Goal: Find specific page/section: Find specific page/section

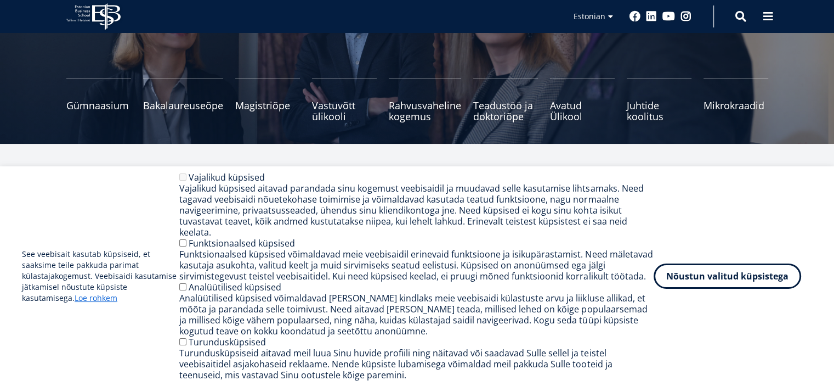
scroll to position [122, 0]
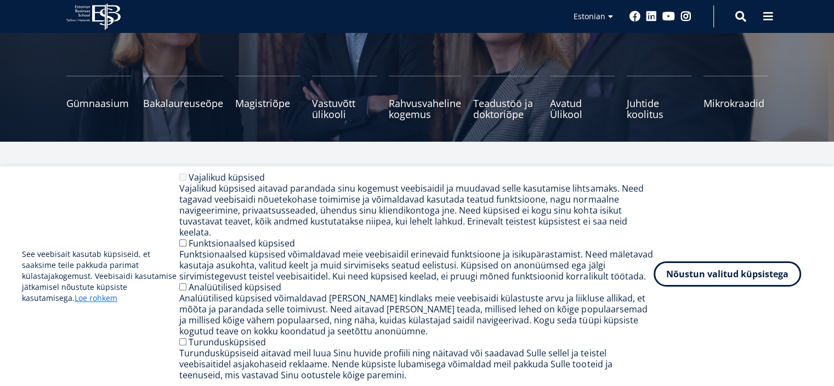
click at [700, 284] on button "Nõustun valitud küpsistega" at bounding box center [728, 273] width 148 height 25
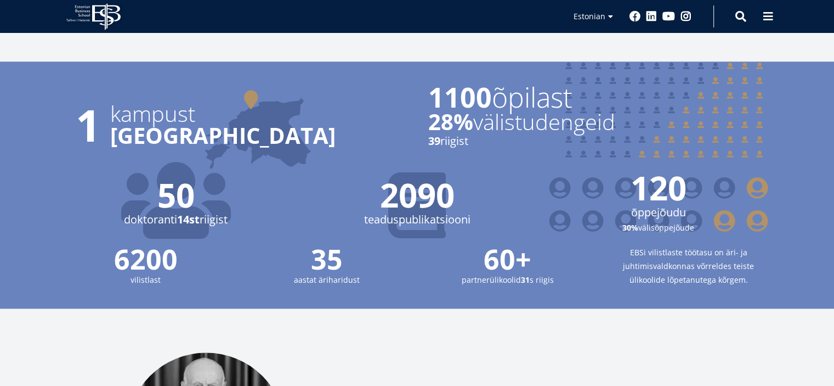
scroll to position [1147, 0]
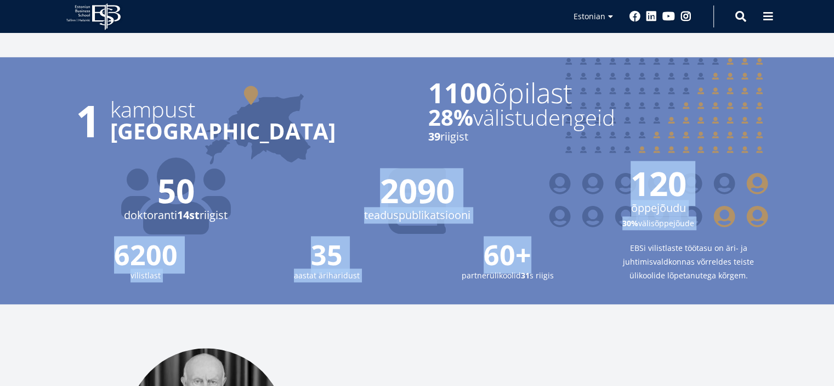
drag, startPoint x: 567, startPoint y: 214, endPoint x: 336, endPoint y: 150, distance: 239.1
click at [337, 150] on div "Background Created with Sketch. Students Created with Sketch." at bounding box center [417, 191] width 790 height 225
click at [336, 174] on span "2090" at bounding box center [417, 190] width 219 height 33
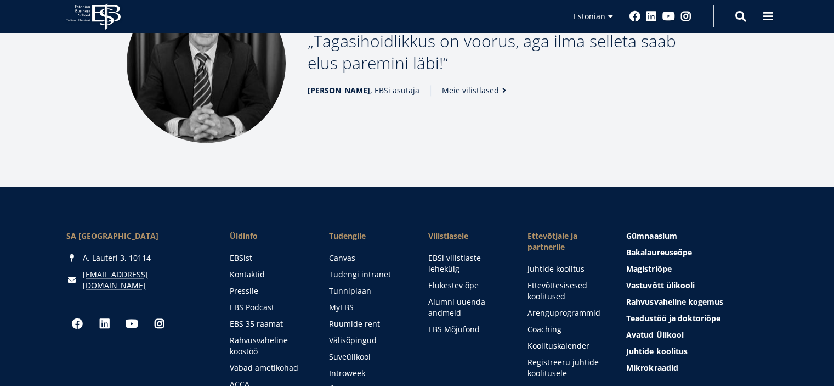
scroll to position [1544, 0]
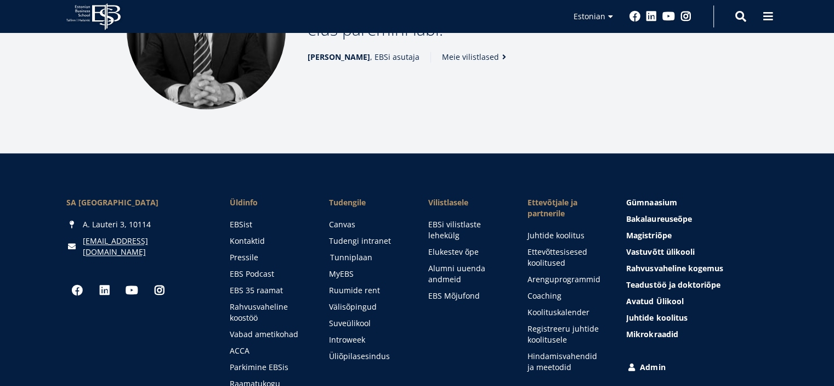
click at [360, 252] on link "Tunniplaan" at bounding box center [368, 257] width 77 height 11
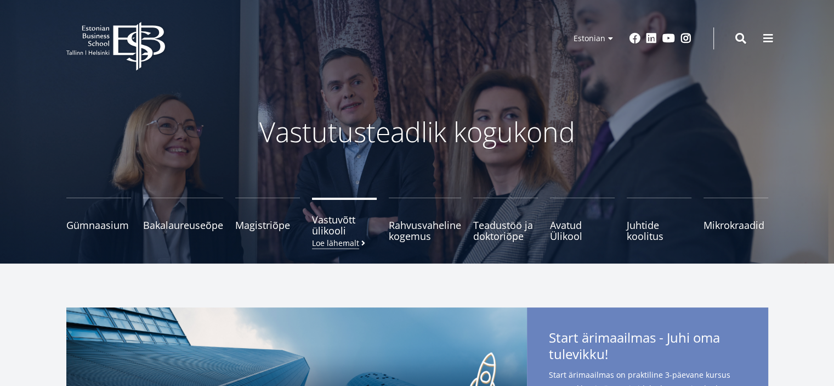
click at [337, 228] on span "Vastuvõtt ülikooli Loe lähemalt" at bounding box center [344, 225] width 65 height 22
